Goal: Information Seeking & Learning: Check status

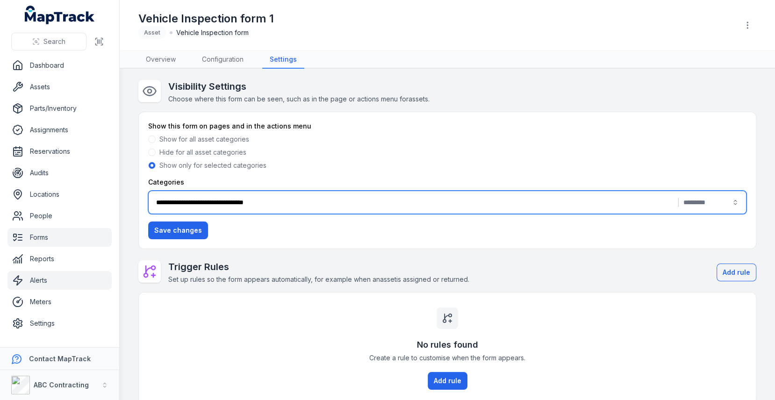
click at [80, 285] on link "Alerts" at bounding box center [59, 280] width 104 height 19
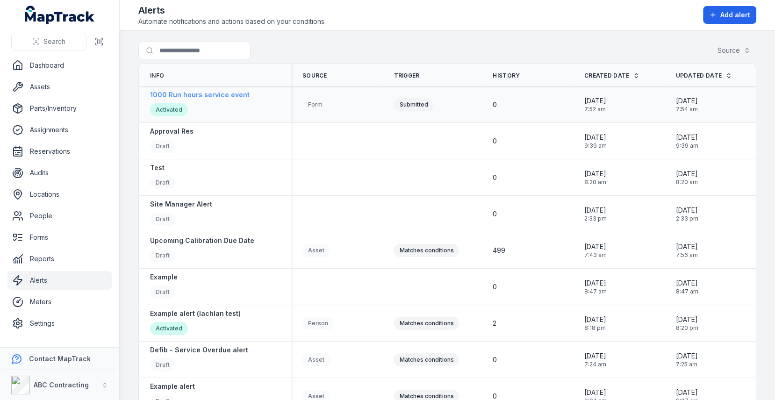
click at [235, 99] on div "1000 Run hours service event Activated" at bounding box center [200, 104] width 100 height 29
click at [427, 32] on main "Search for alerts Source Info Source Trigger History Created Date Updated Date …" at bounding box center [448, 215] width 656 height 370
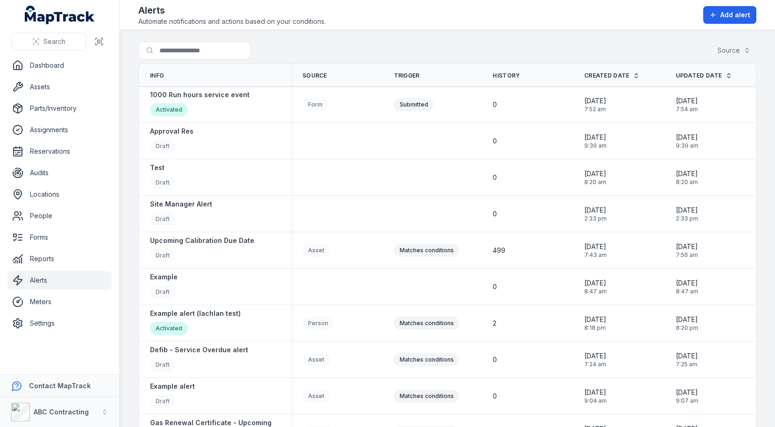
click at [449, 69] on th "Trigger" at bounding box center [432, 75] width 99 height 23
click at [508, 167] on td "0" at bounding box center [528, 177] width 92 height 36
